Goal: Information Seeking & Learning: Learn about a topic

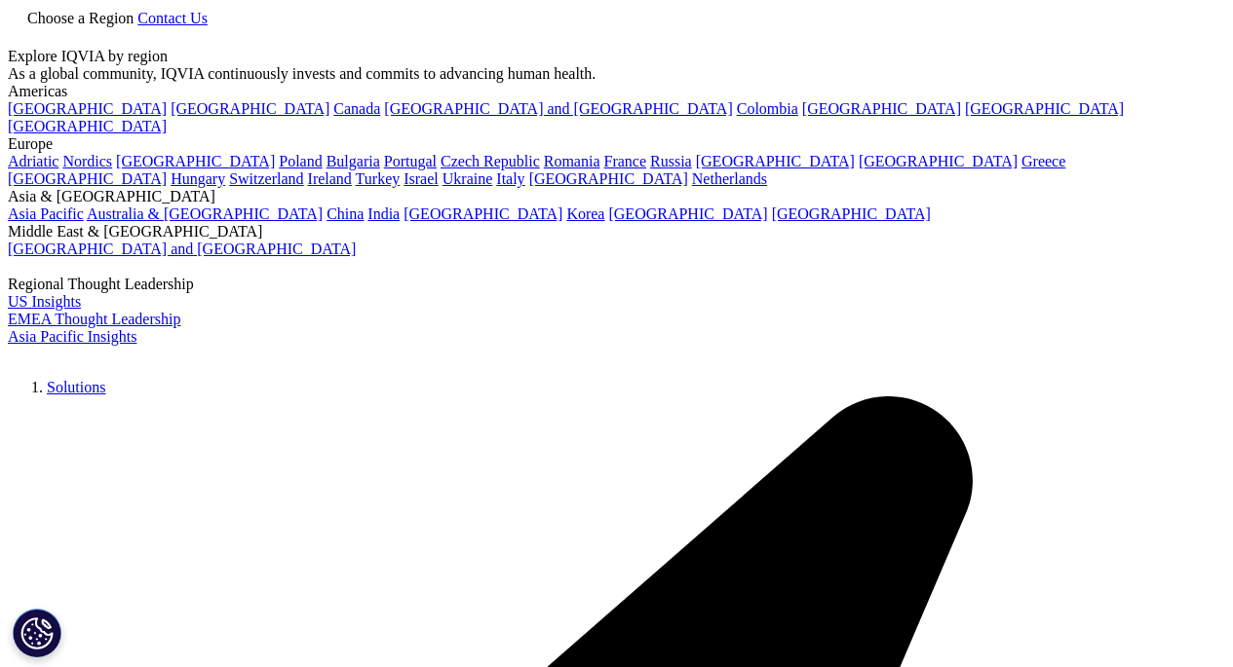
scroll to position [779, 0]
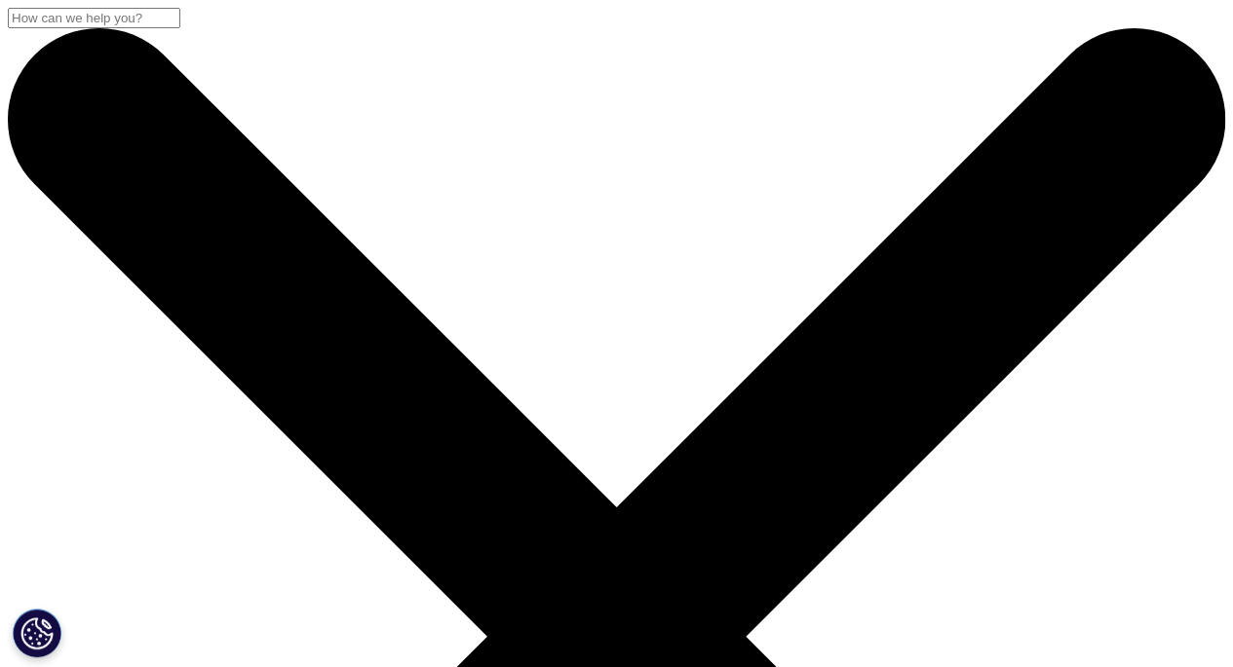
drag, startPoint x: 177, startPoint y: 414, endPoint x: 58, endPoint y: 285, distance: 175.8
copy div "Assessing the Biosimilar Void in the U.S."
